Goal: Task Accomplishment & Management: Manage account settings

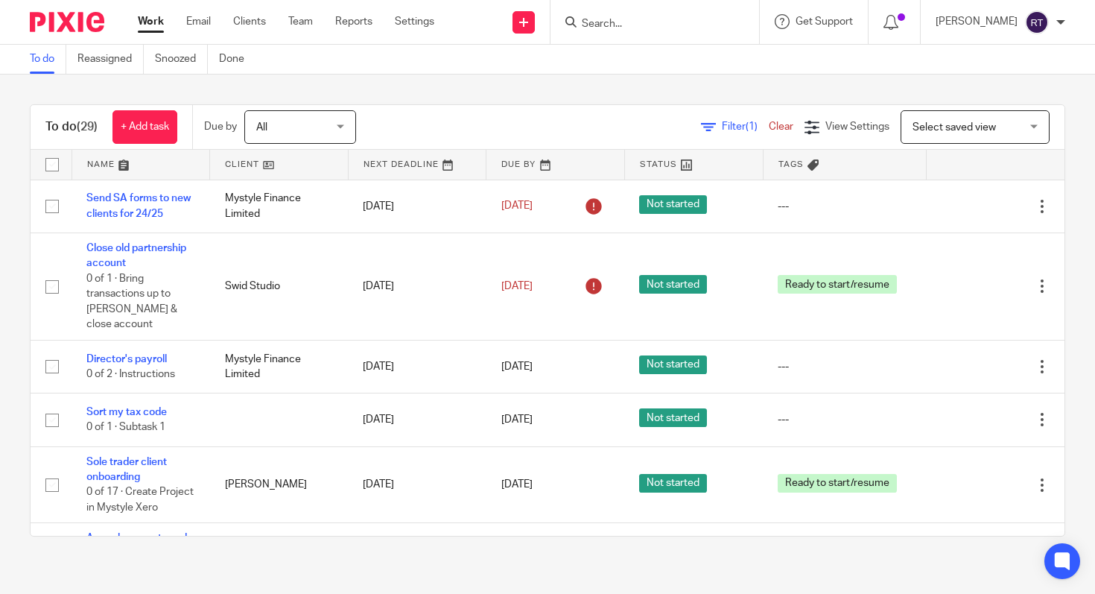
click at [688, 30] on form at bounding box center [659, 22] width 159 height 19
click at [669, 29] on input "Search" at bounding box center [647, 24] width 134 height 13
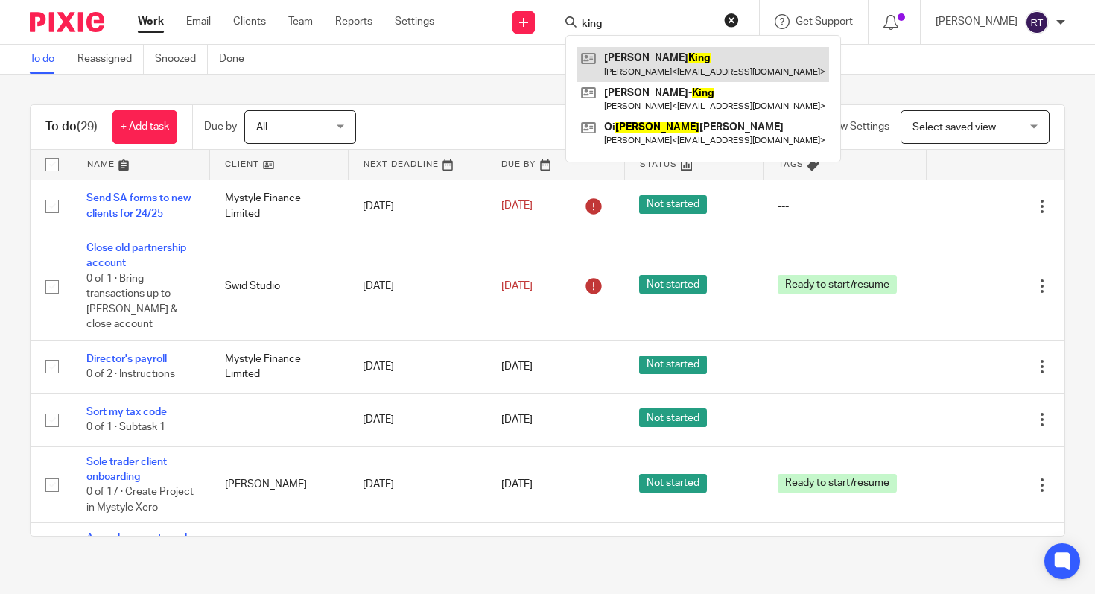
type input "king"
click at [661, 53] on link at bounding box center [703, 64] width 252 height 34
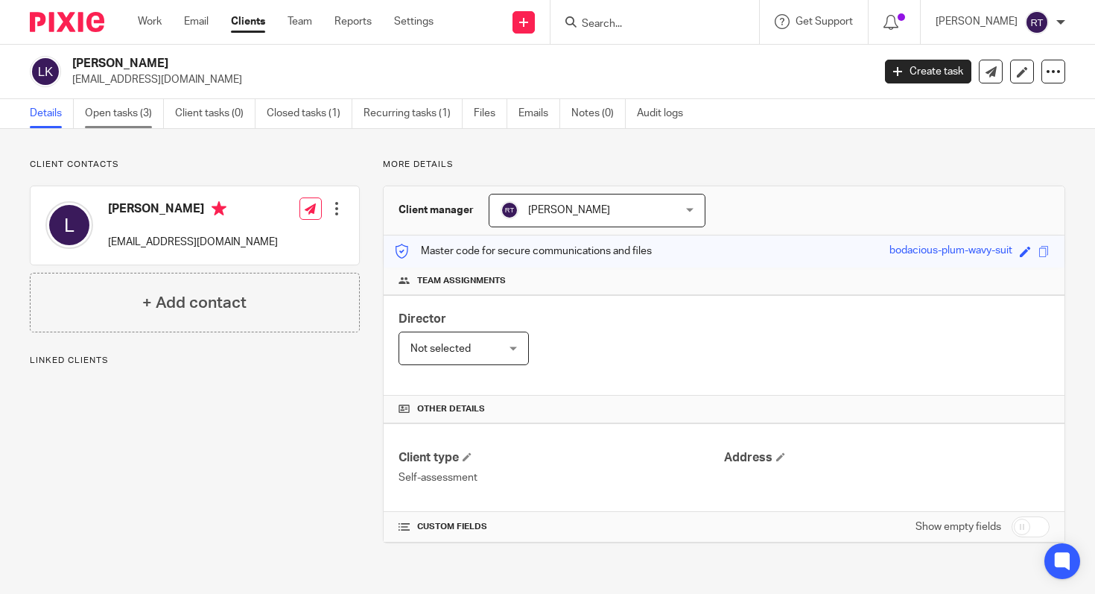
click at [110, 115] on link "Open tasks (3)" at bounding box center [124, 113] width 79 height 29
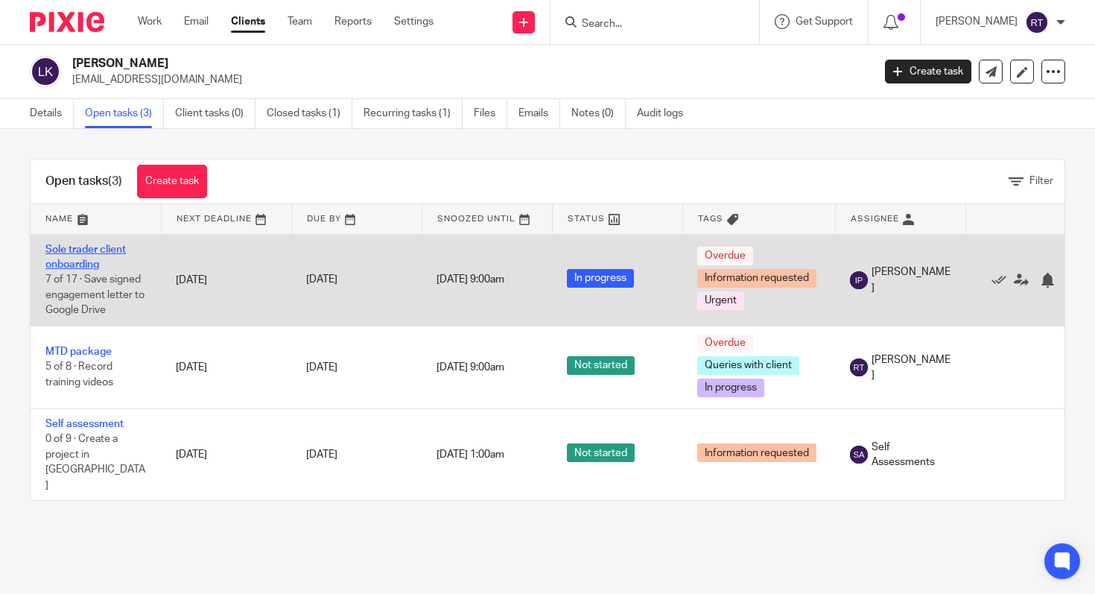
click at [86, 251] on link "Sole trader client onboarding" at bounding box center [85, 256] width 80 height 25
